Goal: Task Accomplishment & Management: Manage account settings

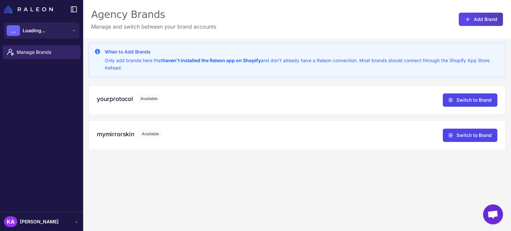
click at [0, 0] on nordpass-portal at bounding box center [0, 0] width 0 height 0
click at [263, 205] on div "When to Add Brands Only add brands here that haven't installed the Raleon app o…" at bounding box center [297, 154] width 428 height 231
click at [304, 181] on div "When to Add Brands Only add brands here that haven't installed the Raleon app o…" at bounding box center [297, 154] width 428 height 231
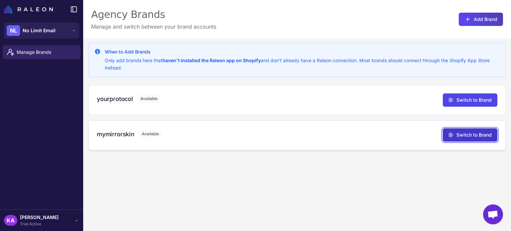
click at [461, 131] on button "Switch to Brand" at bounding box center [470, 135] width 55 height 13
